Goal: Entertainment & Leisure: Consume media (video, audio)

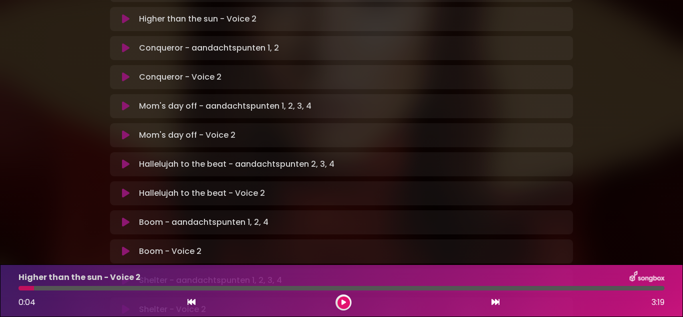
scroll to position [380, 0]
click at [123, 101] on icon at bounding box center [126, 106] width 8 height 10
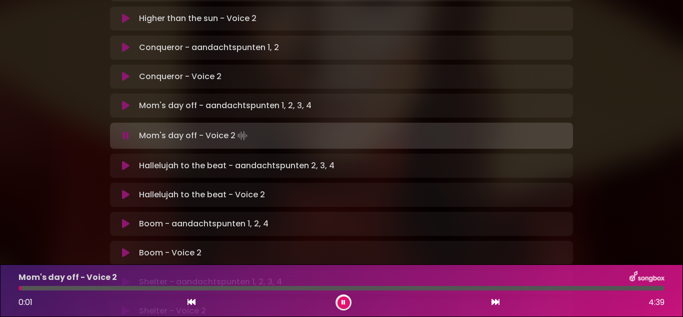
click at [122, 161] on icon at bounding box center [126, 166] width 8 height 10
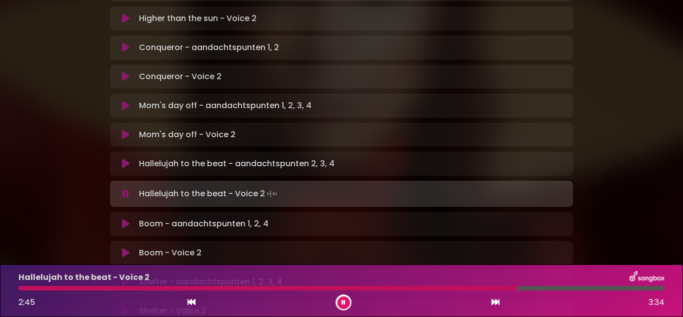
click at [123, 219] on icon at bounding box center [126, 224] width 8 height 10
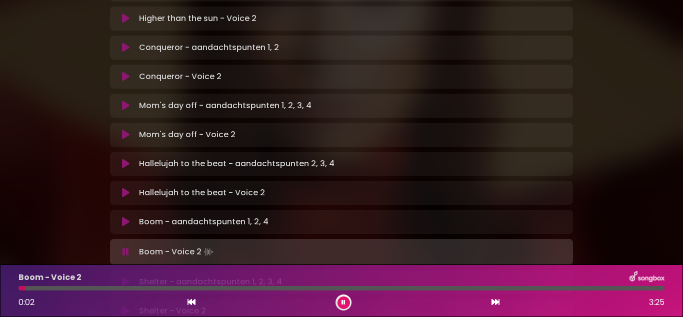
click at [158, 276] on p "Shelter - aandachtspunten 1, 2, 3, 4 Loading Track..." at bounding box center [210, 282] width 143 height 12
click at [124, 277] on icon at bounding box center [126, 282] width 8 height 10
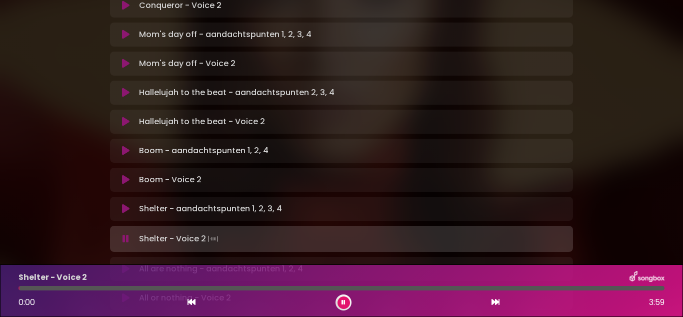
scroll to position [453, 0]
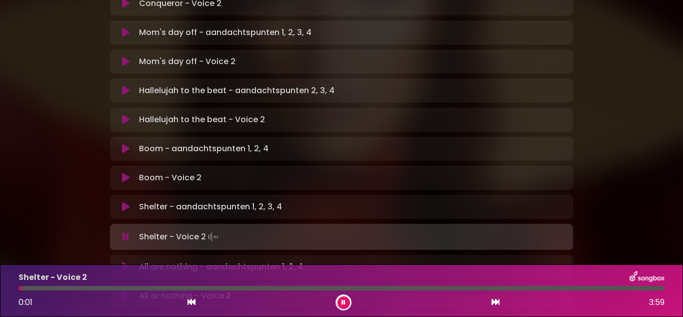
click at [124, 255] on div "All are nothing - aandachtspunten 1, 2, 4 Loading Track... Name" at bounding box center [341, 267] width 463 height 24
click at [124, 262] on icon at bounding box center [126, 267] width 8 height 10
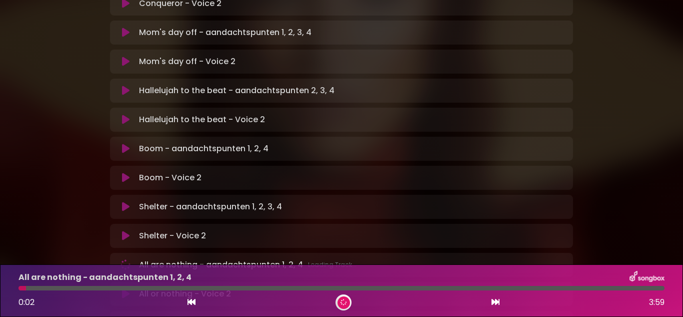
click at [124, 253] on div "All are nothing - aandachtspunten 1, 2, 4 Loading Track... Name" at bounding box center [341, 265] width 463 height 24
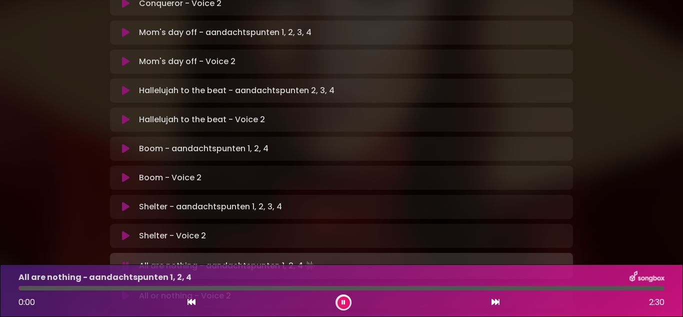
click at [127, 261] on icon at bounding box center [126, 266] width 12 height 11
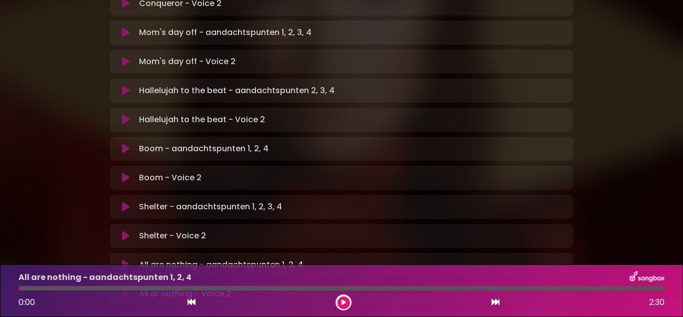
click at [130, 260] on button at bounding box center [125, 265] width 19 height 10
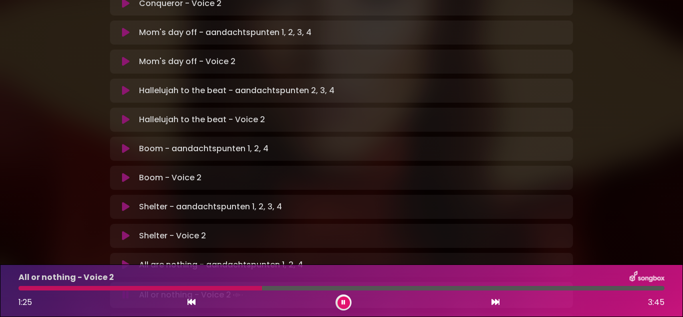
click at [125, 290] on icon at bounding box center [126, 295] width 7 height 10
